Goal: Task Accomplishment & Management: Manage account settings

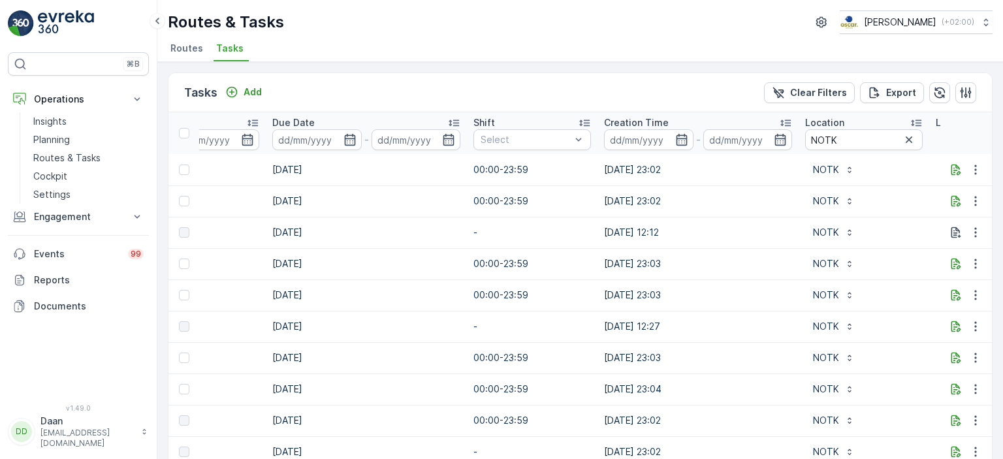
scroll to position [0, 1083]
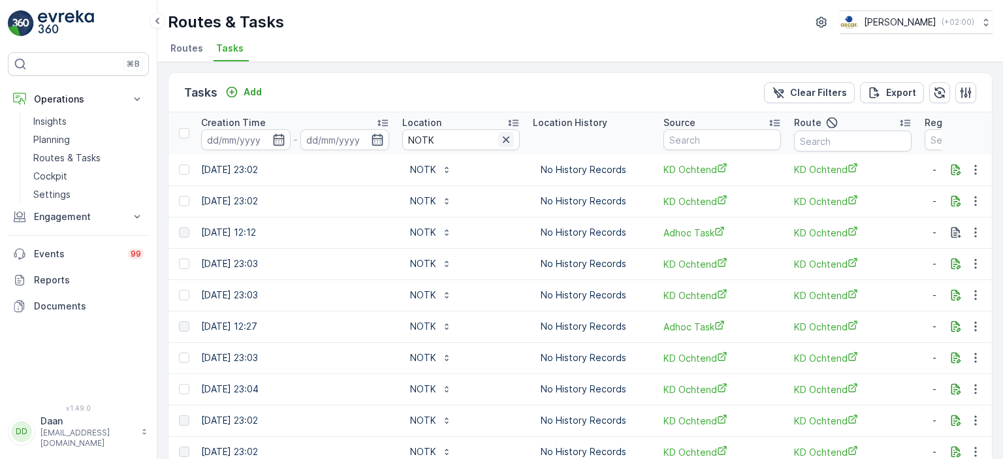
click at [503, 140] on icon "button" at bounding box center [506, 139] width 7 height 7
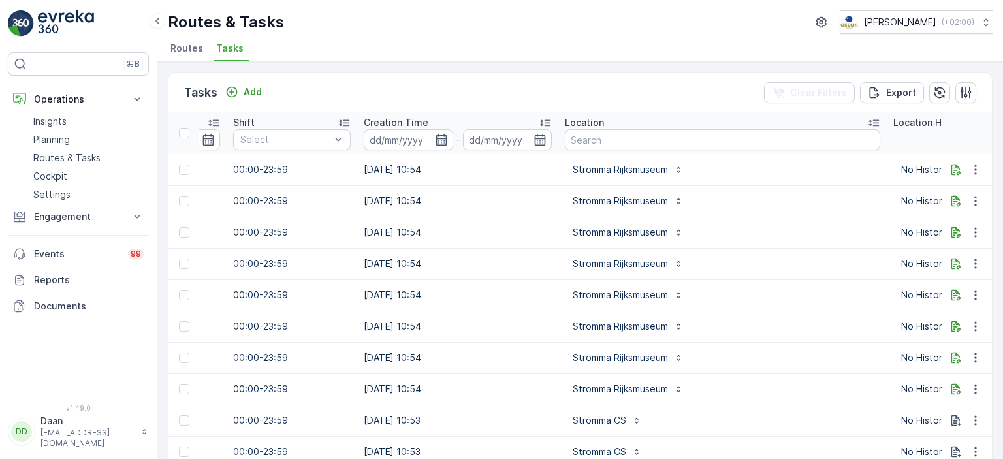
scroll to position [0, 921]
click at [607, 140] on input "text" at bounding box center [721, 139] width 315 height 21
type input "Kookfabriek"
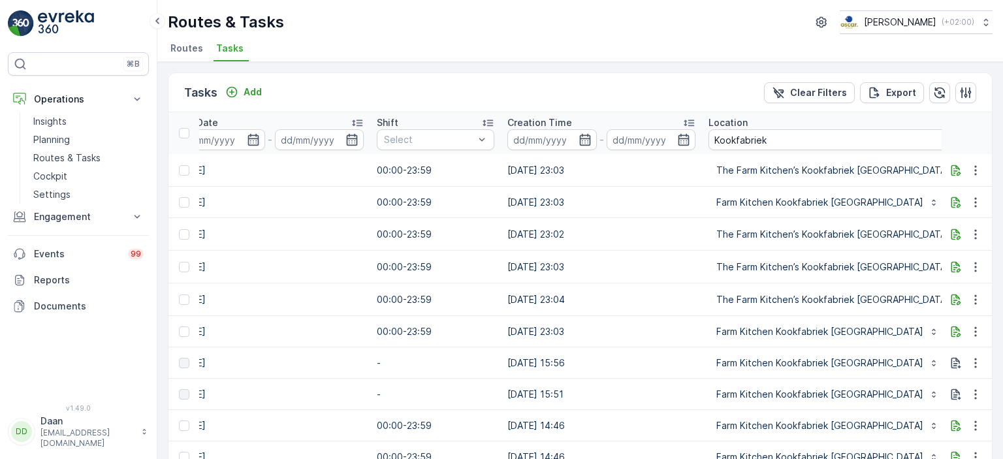
scroll to position [0, 858]
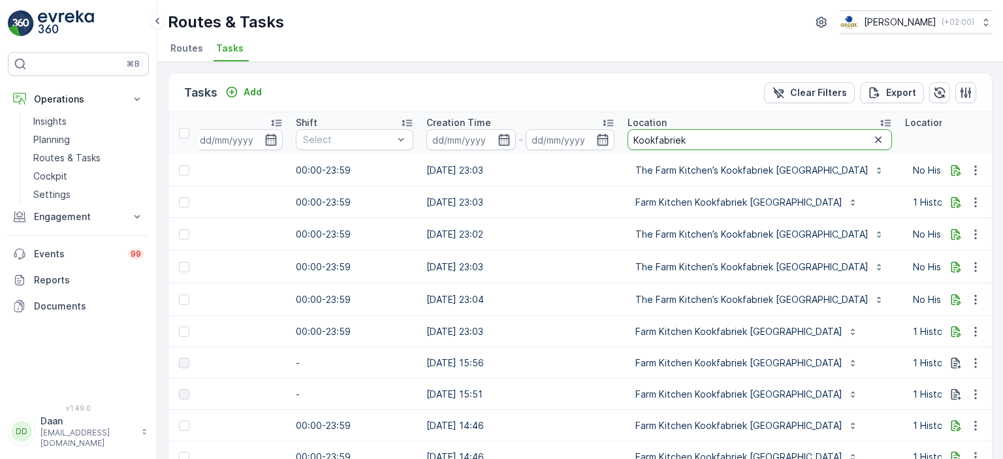
click at [703, 136] on input "Kookfabriek" at bounding box center [759, 139] width 264 height 21
type input "Kookfabriek [GEOGRAPHIC_DATA]"
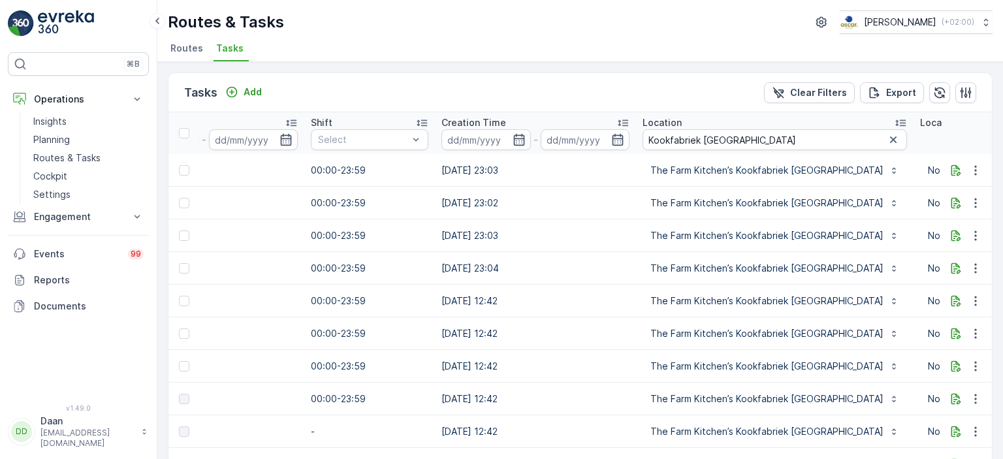
scroll to position [0, 855]
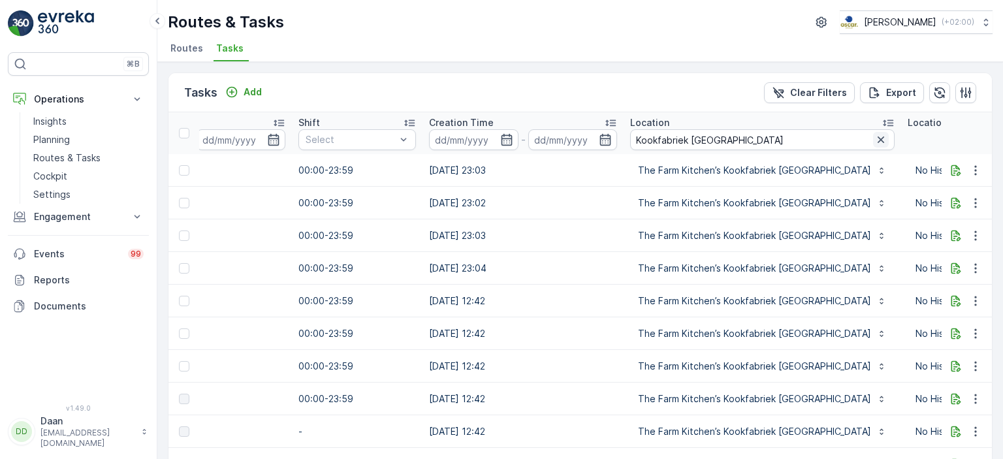
click at [874, 136] on icon "button" at bounding box center [880, 139] width 13 height 13
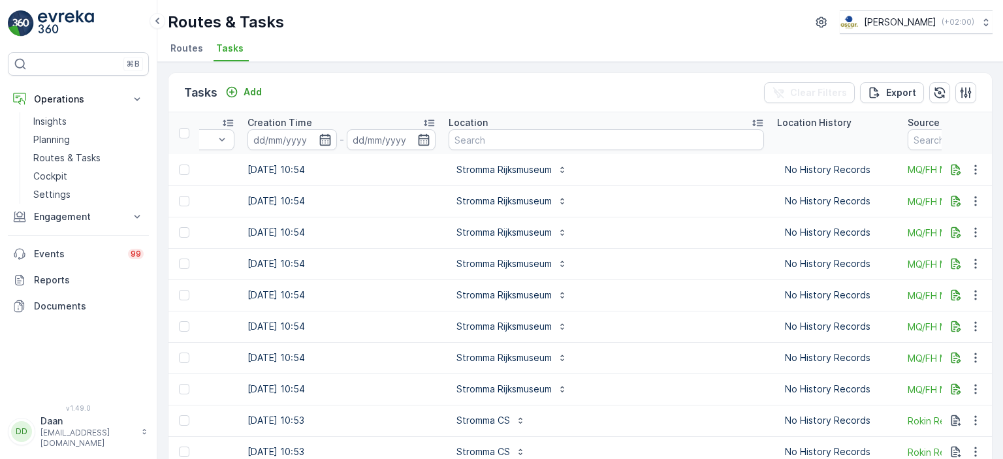
scroll to position [0, 1037]
click at [548, 148] on input "text" at bounding box center [605, 139] width 315 height 21
type input "Gang"
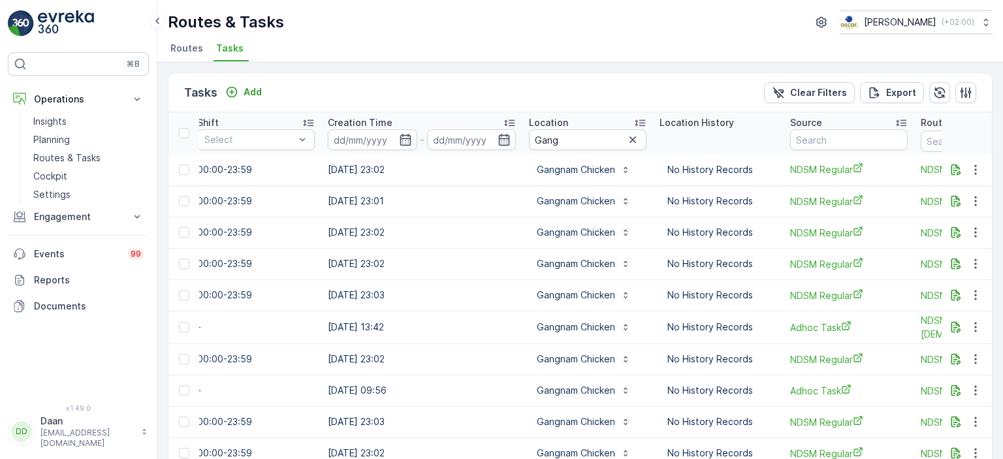
scroll to position [0, 958]
click at [624, 138] on icon "button" at bounding box center [630, 139] width 13 height 13
click at [582, 146] on input "text" at bounding box center [586, 139] width 118 height 21
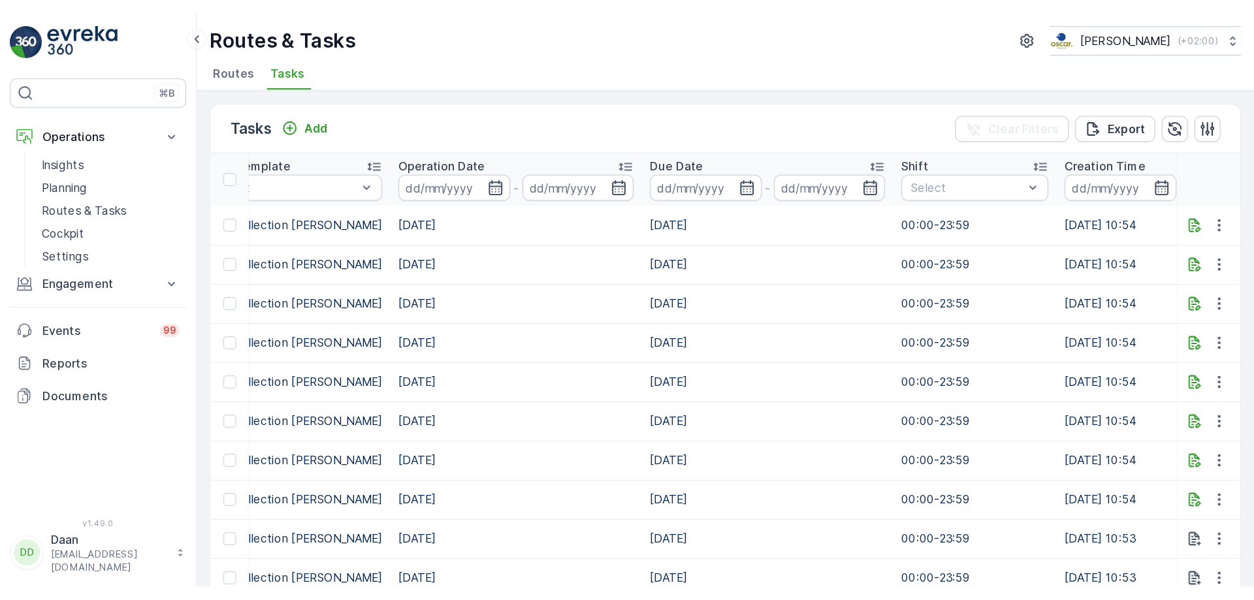
scroll to position [0, 689]
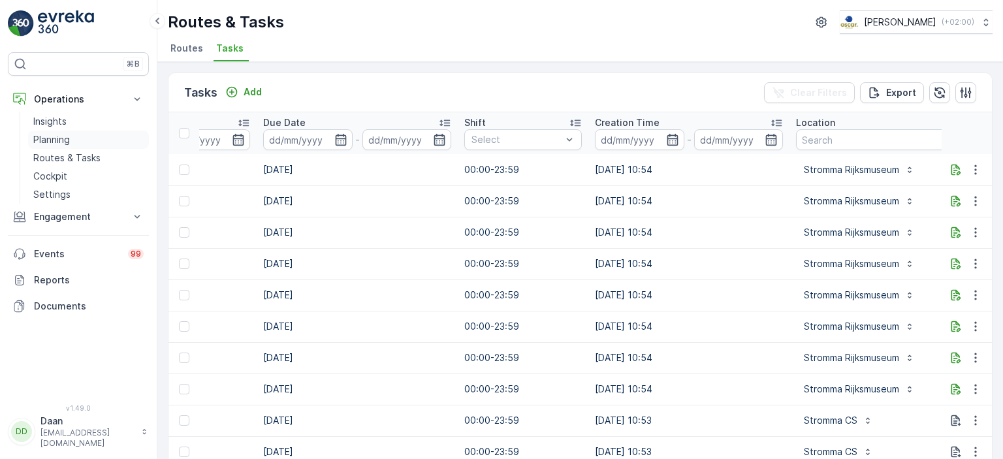
click at [64, 140] on p "Planning" at bounding box center [51, 139] width 37 height 13
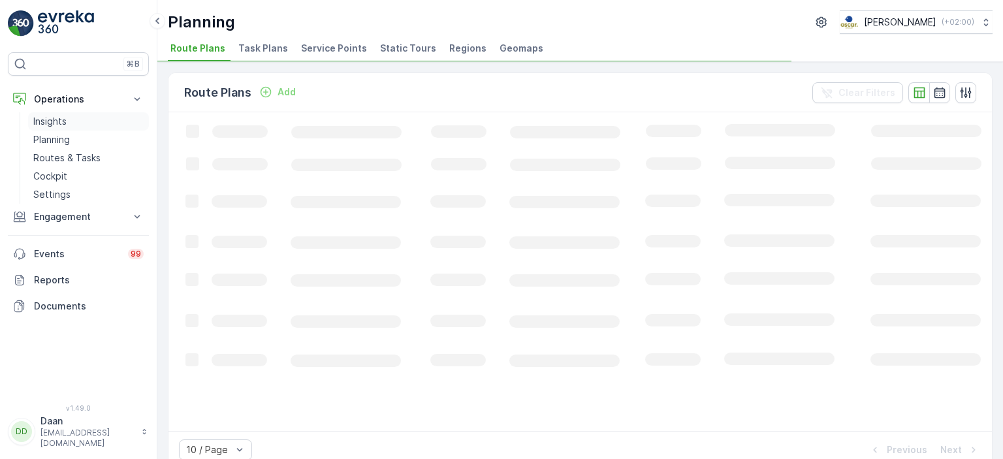
click at [57, 116] on p "Insights" at bounding box center [49, 121] width 33 height 13
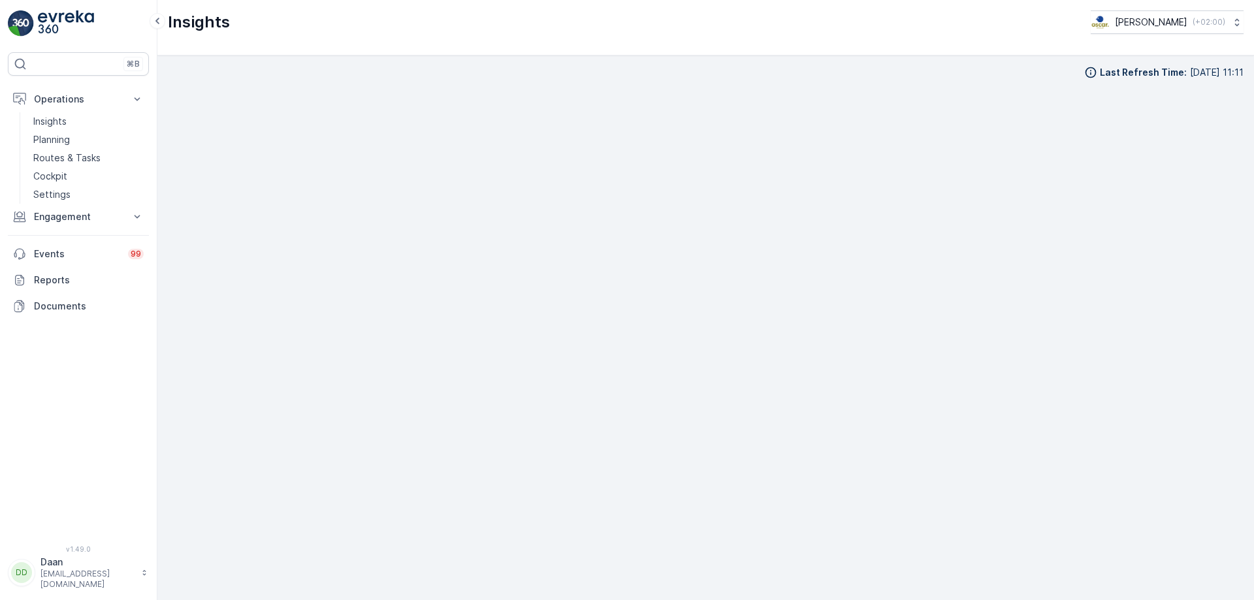
scroll to position [13, 0]
click at [37, 18] on link at bounding box center [78, 23] width 141 height 26
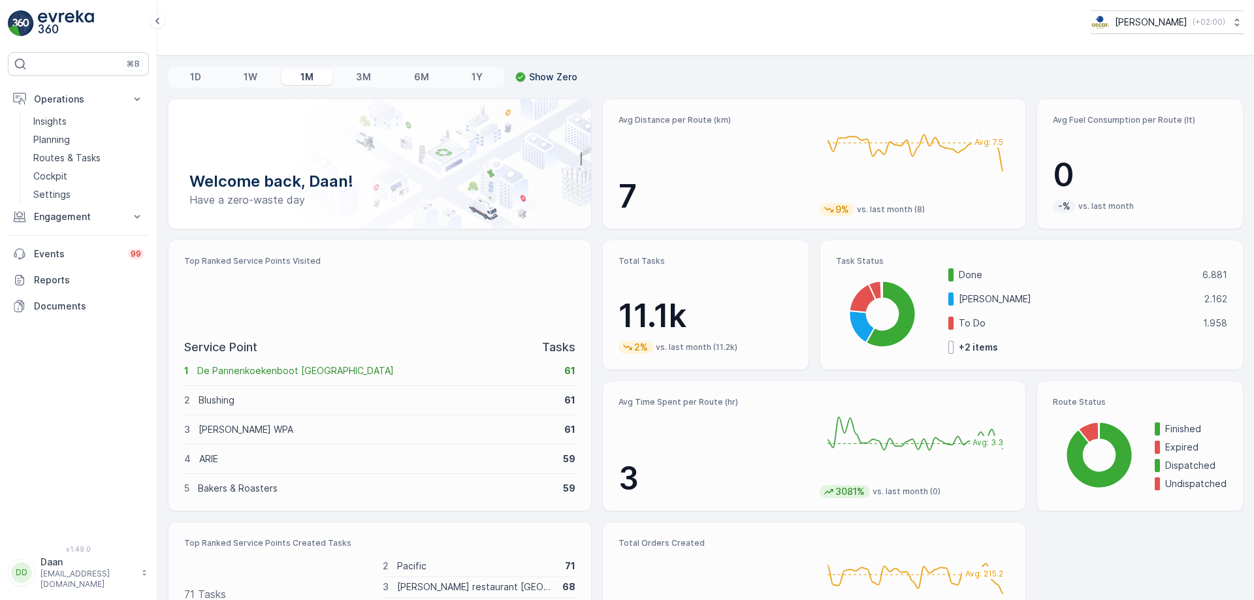
click at [40, 27] on img at bounding box center [66, 23] width 56 height 26
click at [72, 144] on link "Planning" at bounding box center [88, 140] width 121 height 18
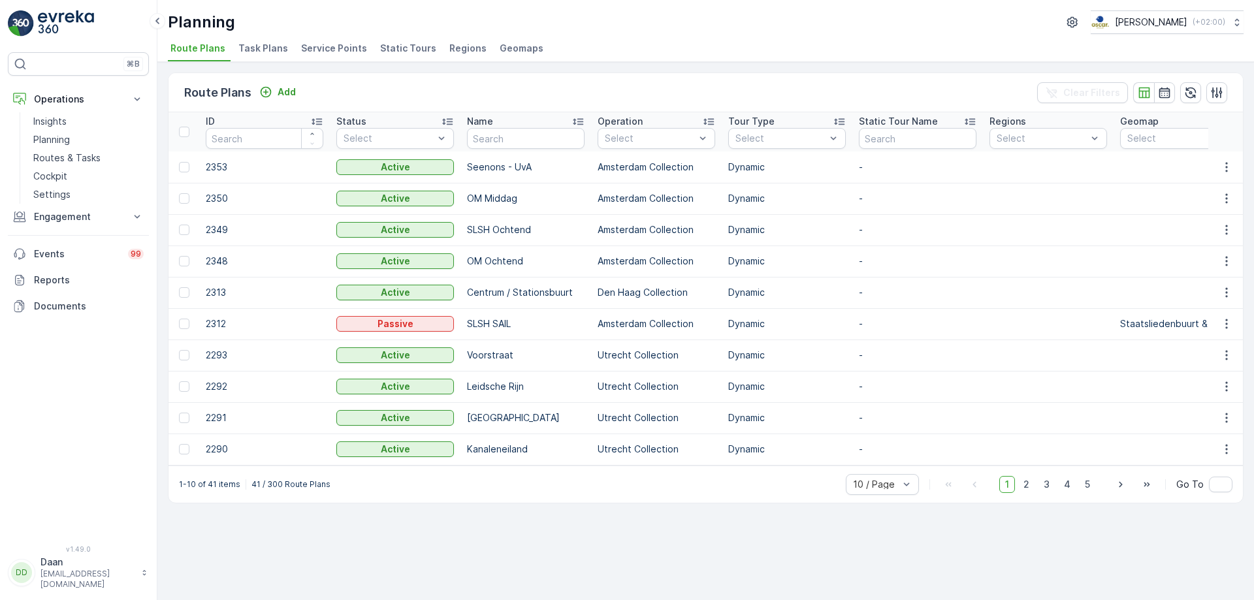
click at [259, 43] on span "Task Plans" at bounding box center [263, 48] width 50 height 13
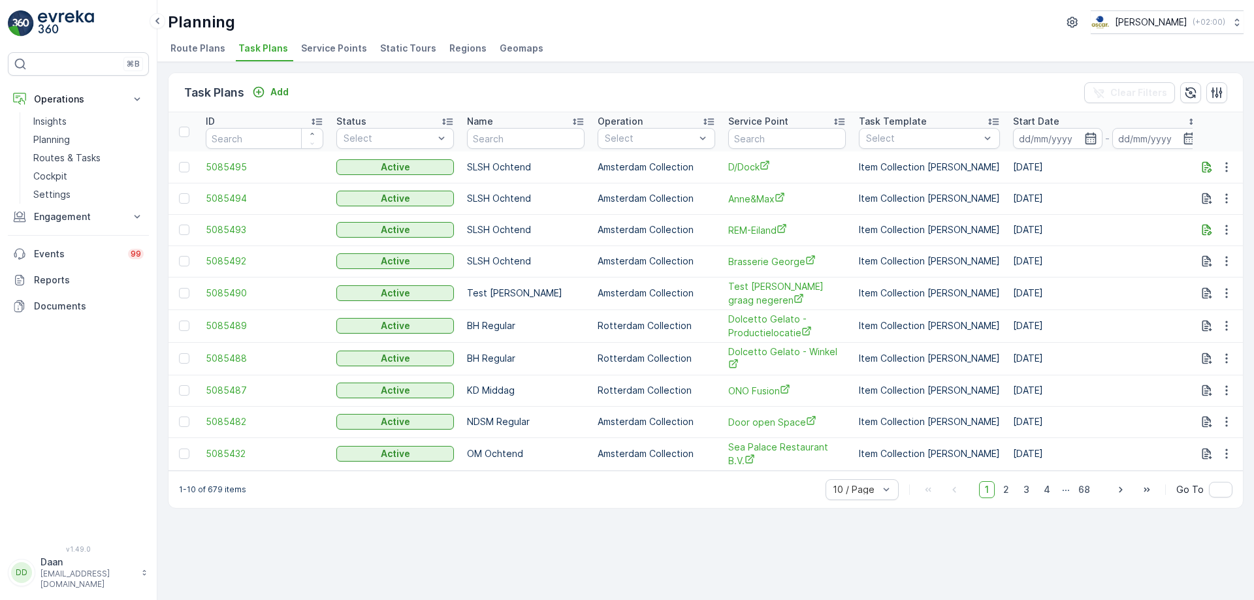
scroll to position [0, 195]
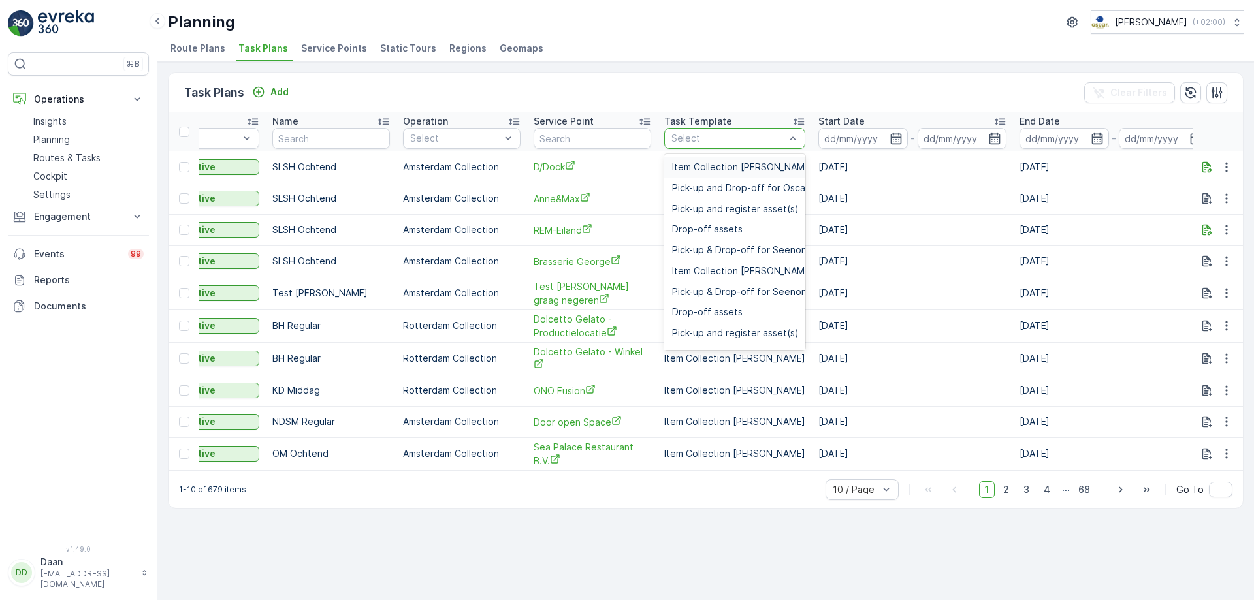
click at [751, 142] on div at bounding box center [728, 138] width 116 height 10
click at [599, 138] on input "text" at bounding box center [592, 138] width 118 height 21
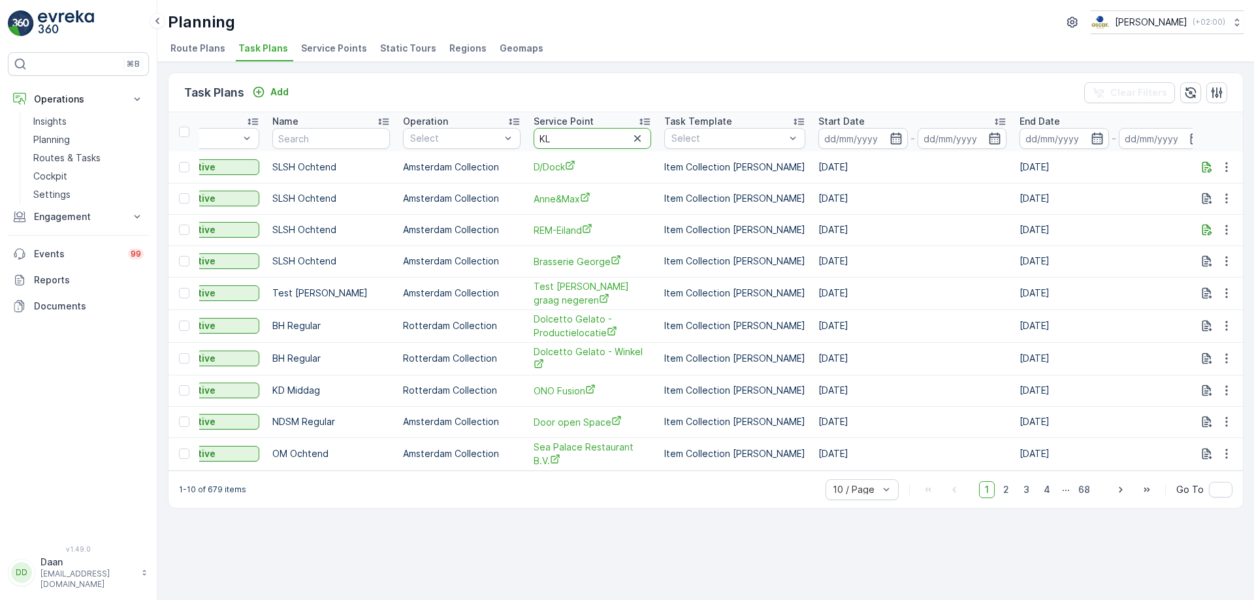
type input "K"
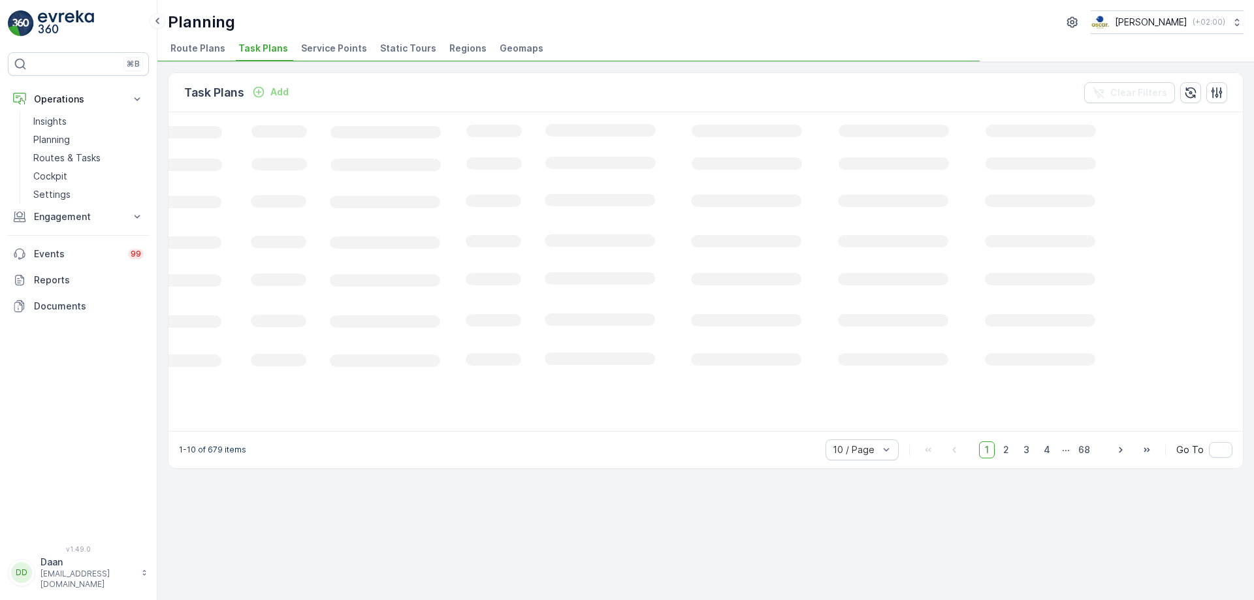
scroll to position [0, 180]
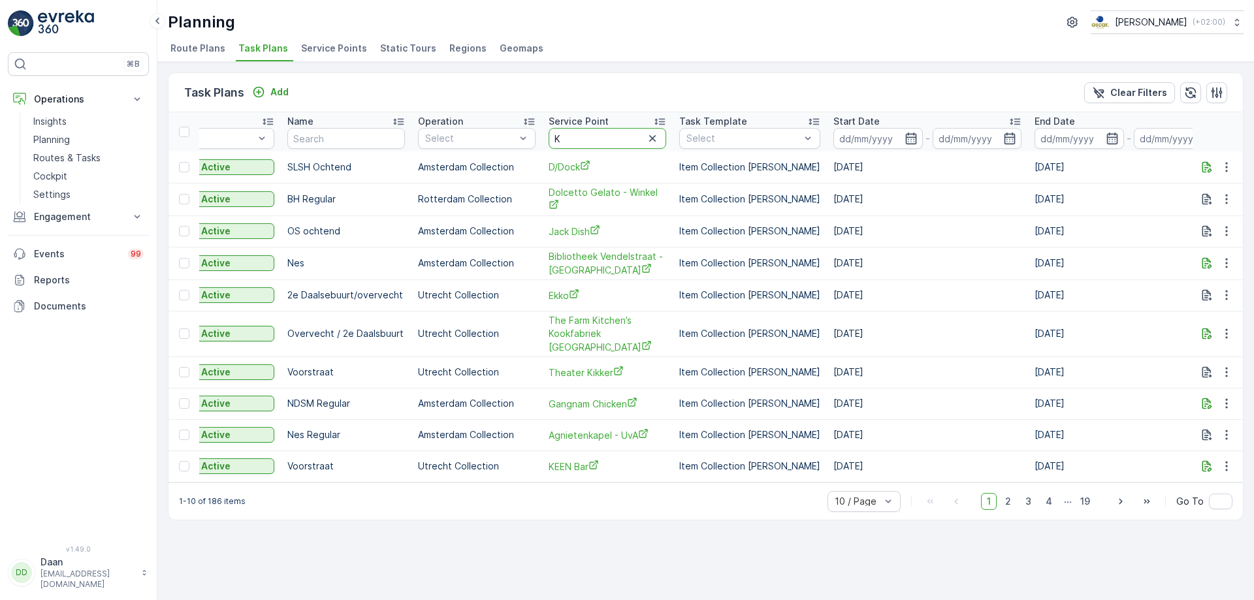
click at [599, 138] on input "K" at bounding box center [607, 138] width 118 height 21
type input "Kle"
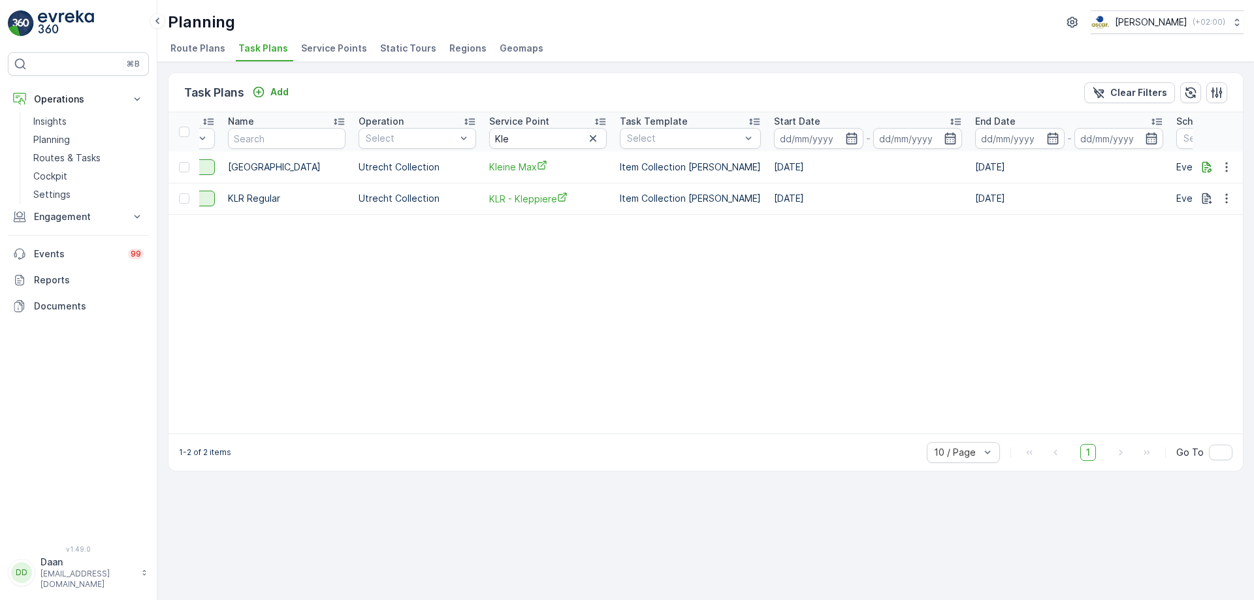
scroll to position [0, 238]
click at [599, 143] on icon "button" at bounding box center [593, 138] width 13 height 13
click at [554, 140] on input "text" at bounding box center [549, 138] width 118 height 21
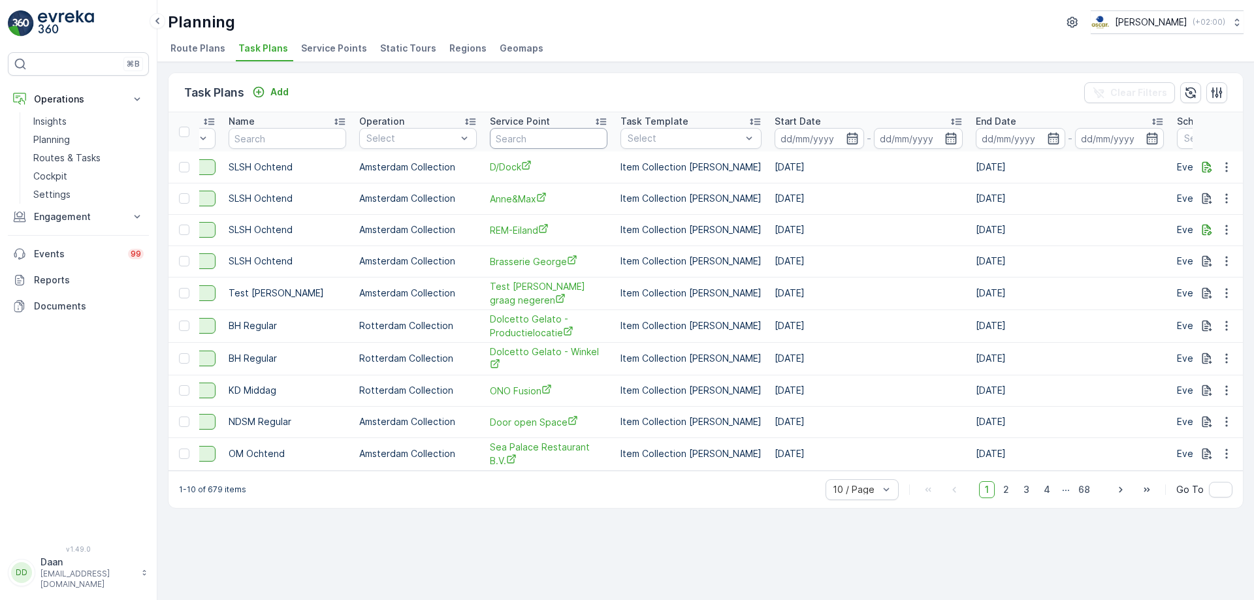
click at [554, 140] on input "text" at bounding box center [549, 138] width 118 height 21
type input "hoo"
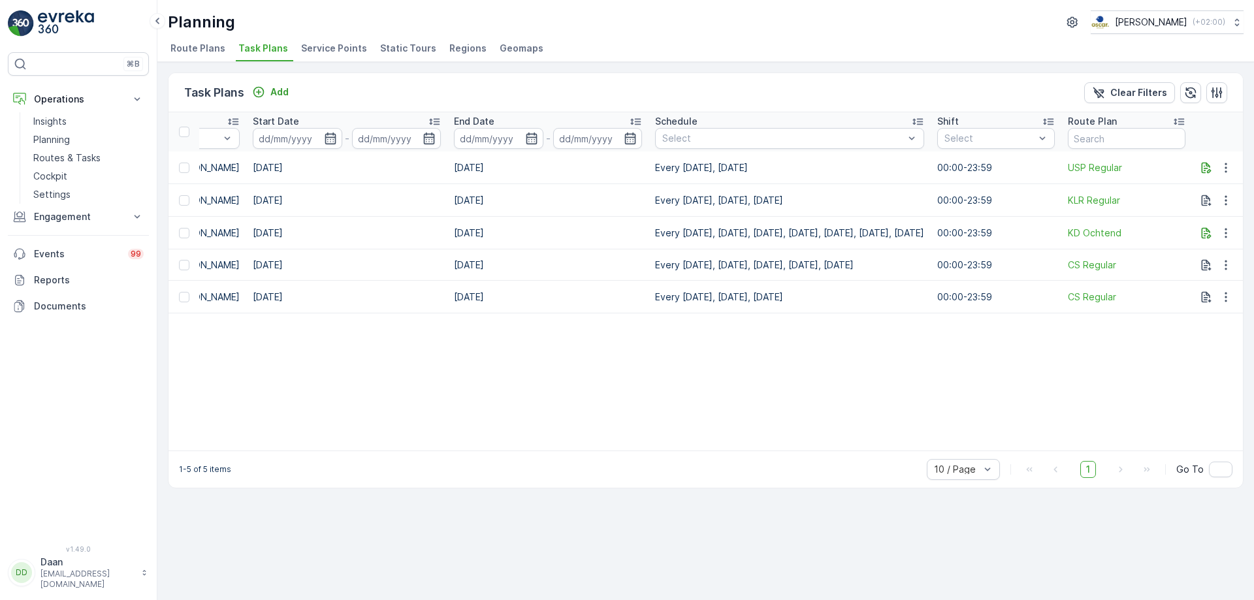
scroll to position [0, 795]
click at [1002, 205] on icon "button" at bounding box center [1225, 200] width 13 height 13
click at [1002, 230] on div "Edit Task Plan" at bounding box center [1210, 238] width 86 height 18
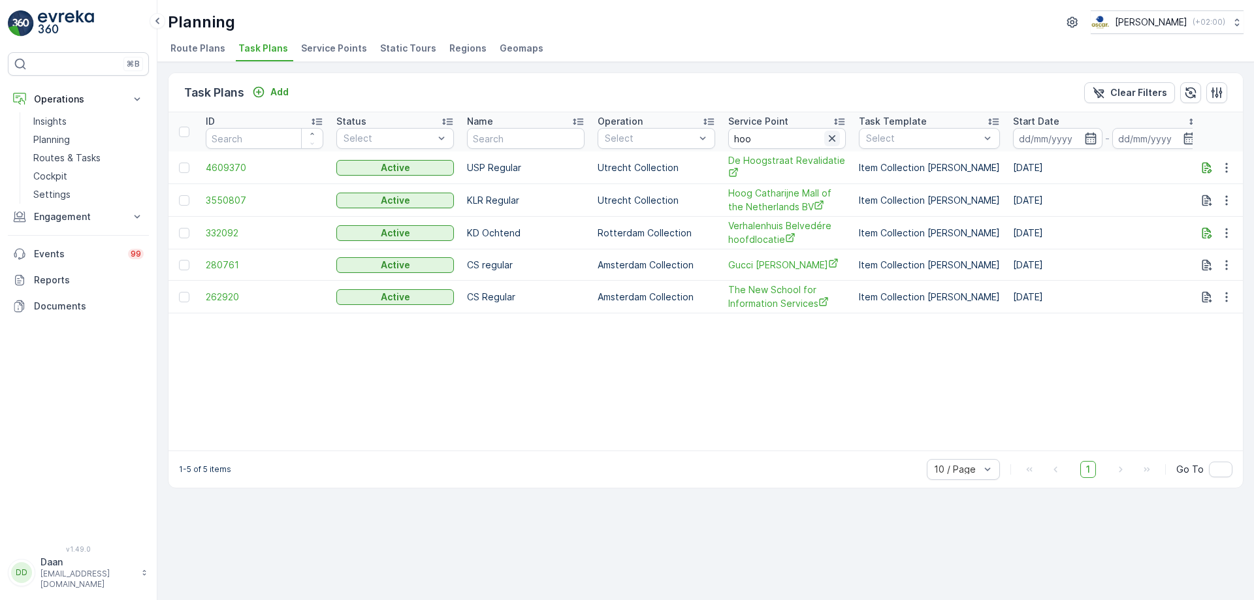
click at [830, 140] on icon "button" at bounding box center [832, 138] width 7 height 7
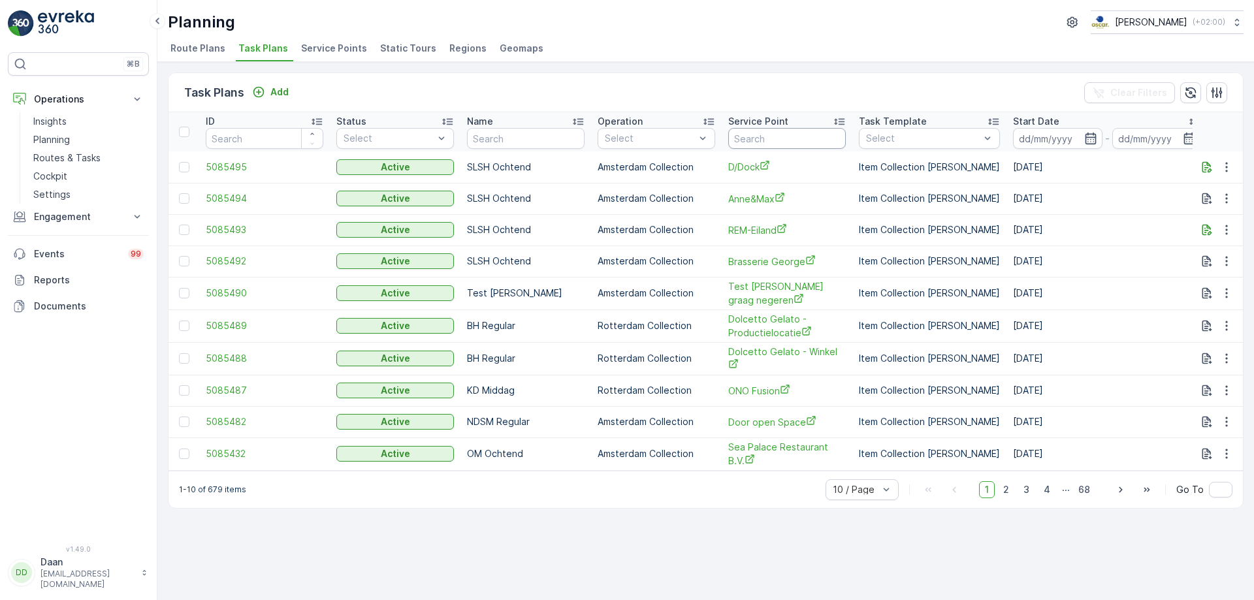
click at [765, 144] on input "text" at bounding box center [787, 138] width 118 height 21
type input "kle"
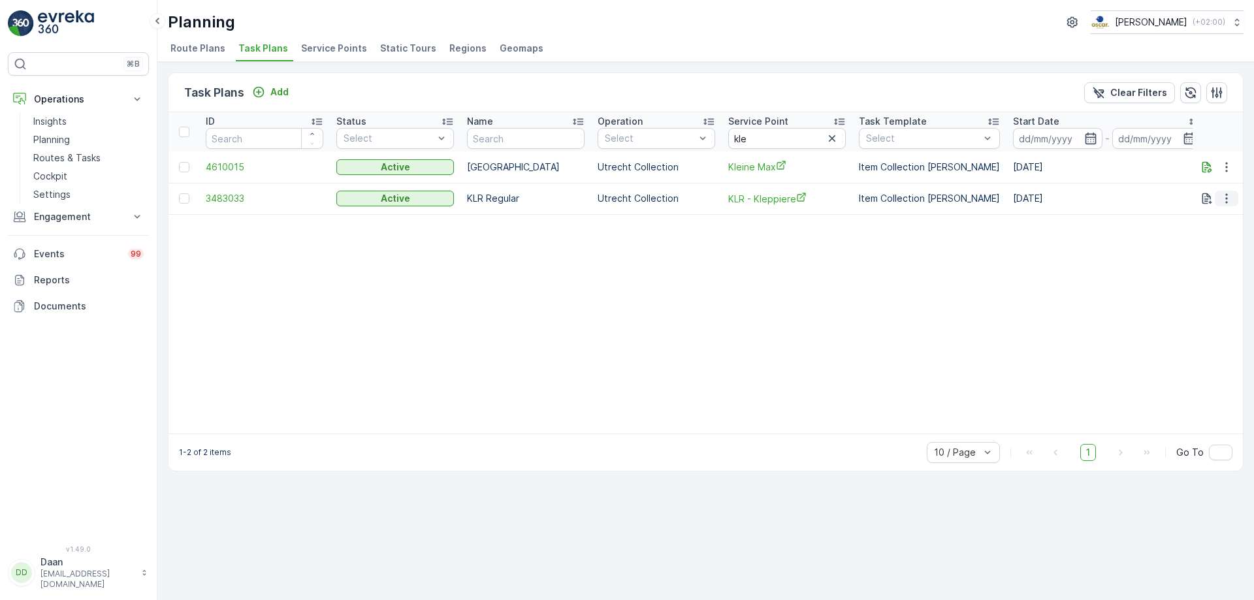
click at [1002, 205] on button "button" at bounding box center [1226, 199] width 24 height 16
click at [1002, 240] on span "Edit Task Plan" at bounding box center [1203, 236] width 61 height 13
click at [830, 136] on icon "button" at bounding box center [832, 138] width 7 height 7
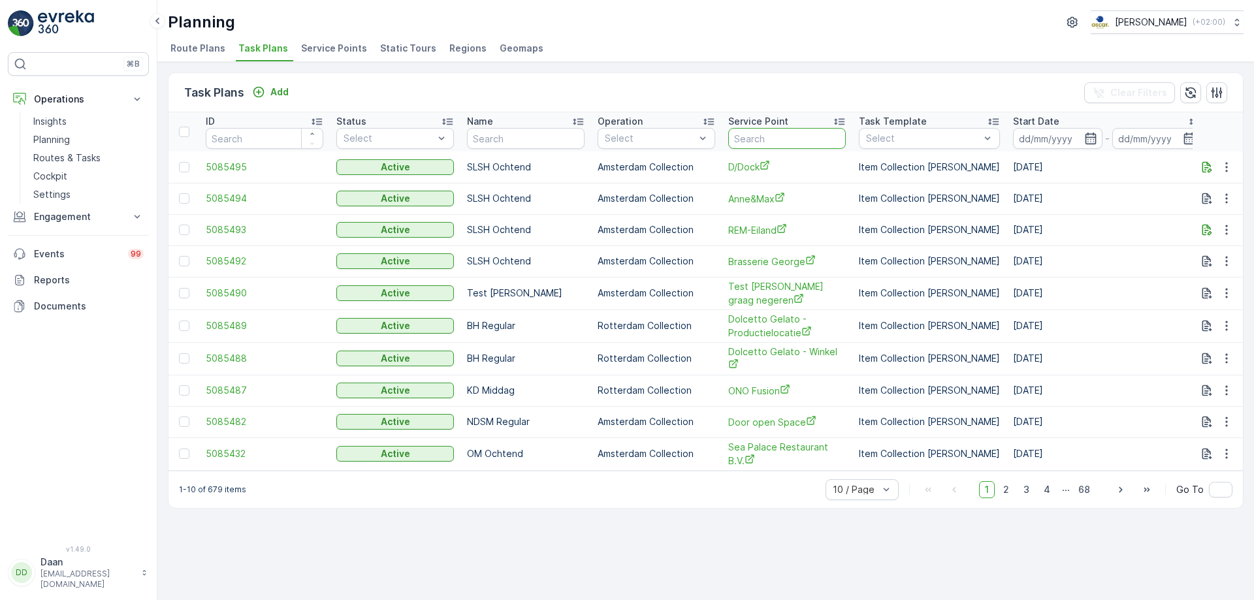
click at [795, 138] on input "text" at bounding box center [787, 138] width 118 height 21
type input "[PERSON_NAME]"
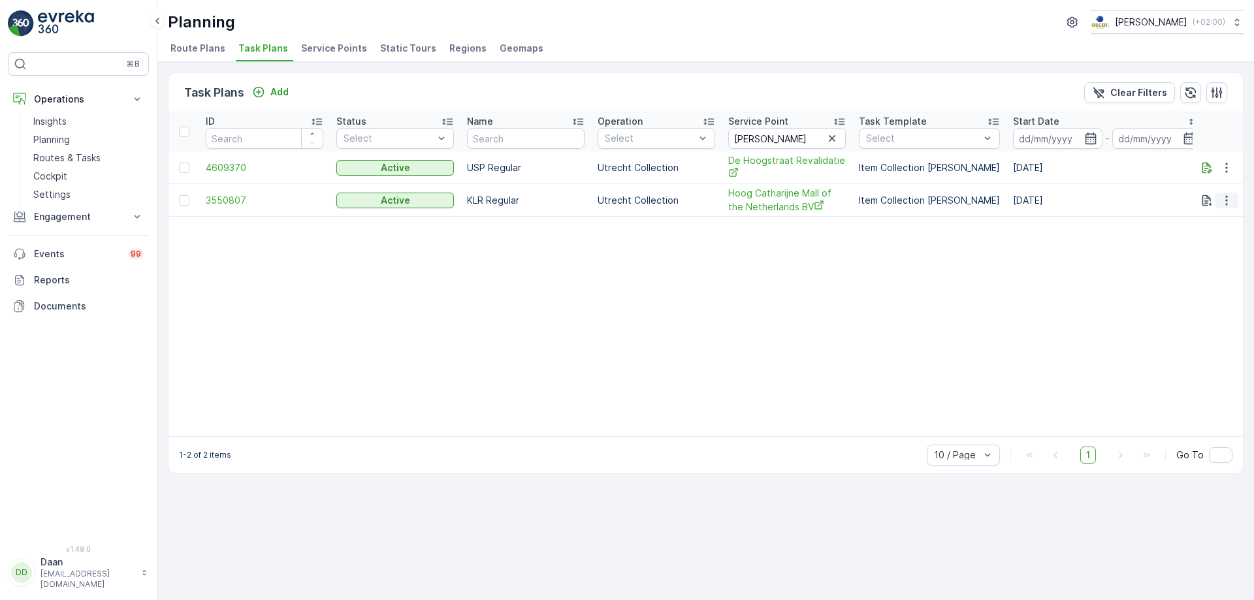
click at [1002, 200] on icon "button" at bounding box center [1226, 200] width 13 height 13
click at [1002, 241] on span "Edit Task Plan" at bounding box center [1203, 238] width 61 height 13
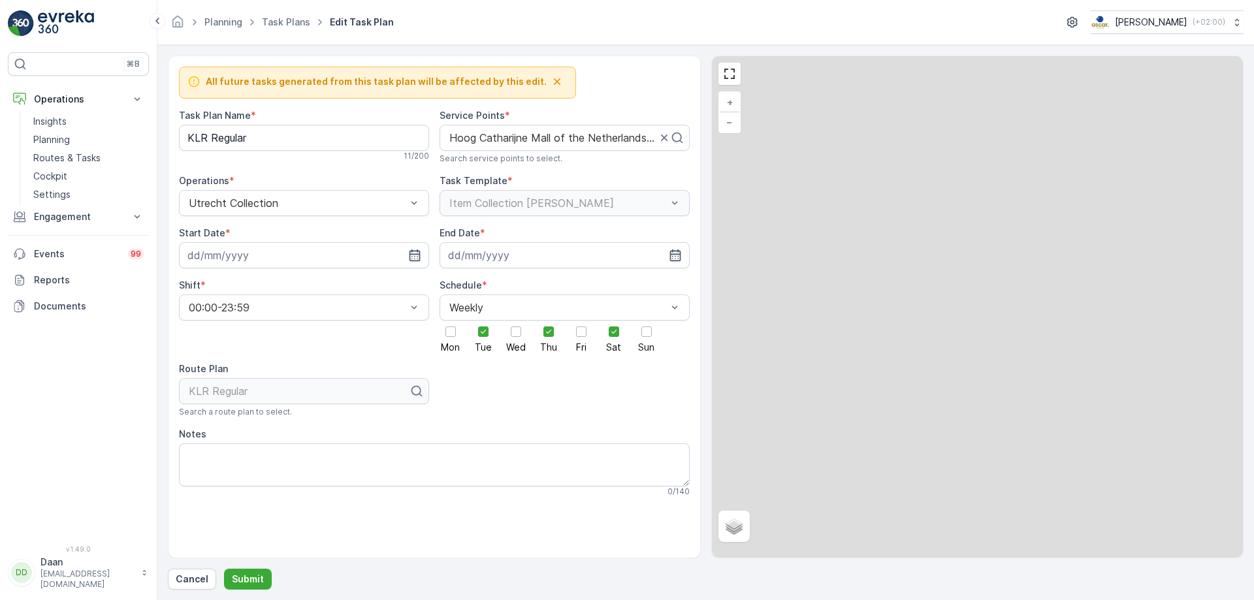
type Name "KLR Regular"
type input "[DATE]"
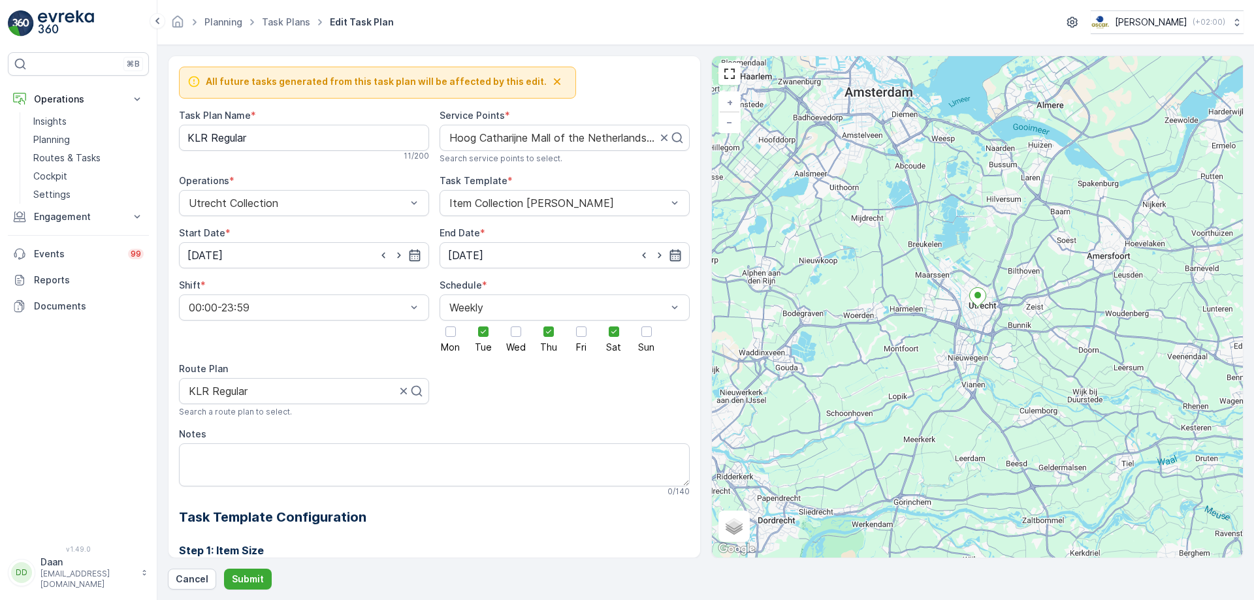
click at [669, 257] on icon "button" at bounding box center [675, 255] width 13 height 13
click at [574, 286] on p "[DATE]" at bounding box center [575, 286] width 31 height 13
click at [673, 257] on icon "button" at bounding box center [675, 255] width 13 height 13
click at [571, 285] on p "[DATE]" at bounding box center [575, 286] width 31 height 13
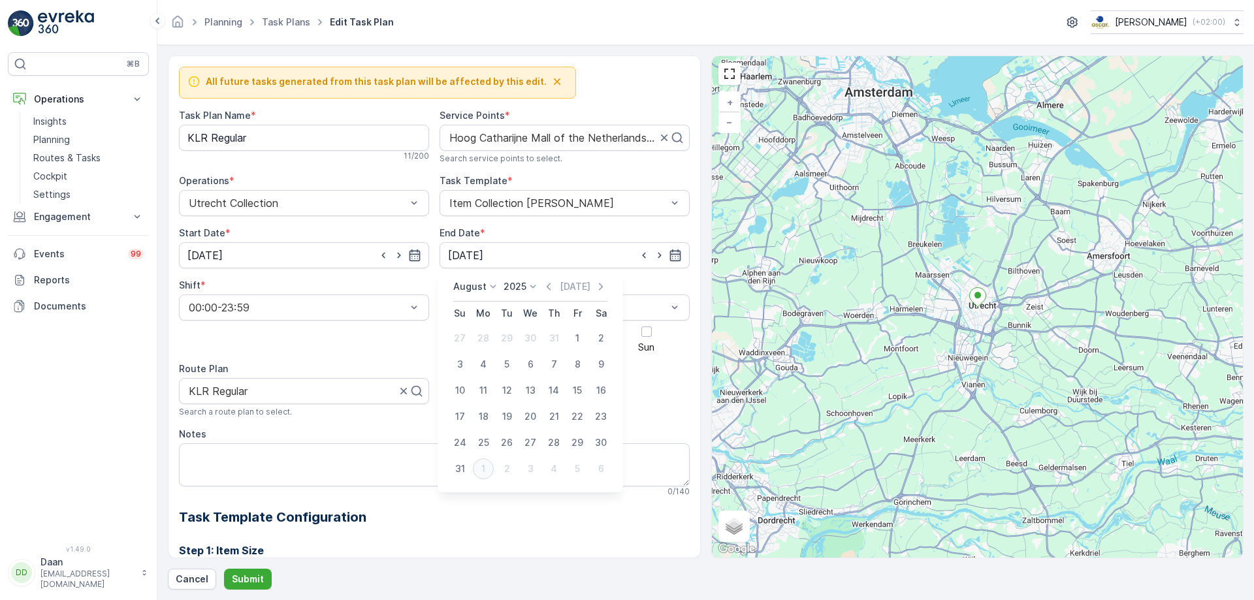
click at [483, 458] on div "1" at bounding box center [483, 468] width 21 height 21
type input "[DATE]"
click at [263, 458] on button "Submit" at bounding box center [248, 579] width 48 height 21
